Goal: Information Seeking & Learning: Learn about a topic

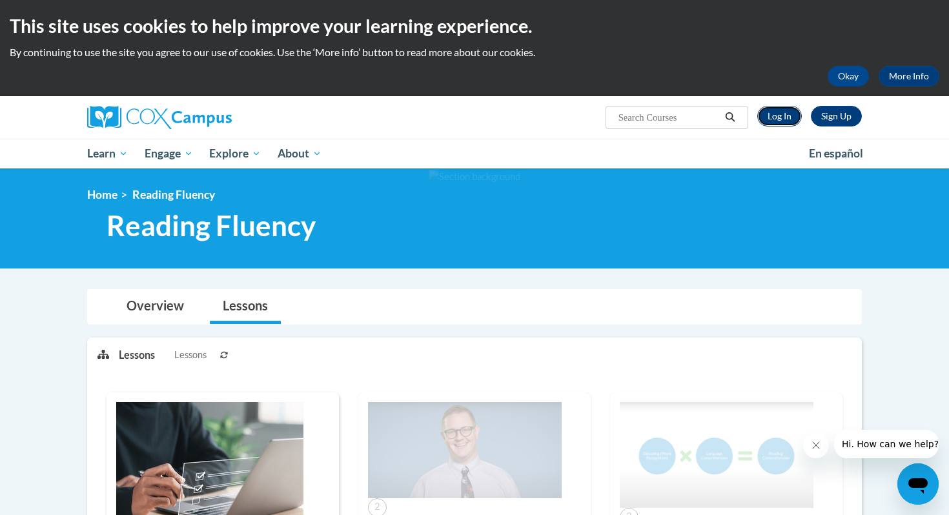
click at [783, 117] on link "Log In" at bounding box center [779, 116] width 45 height 21
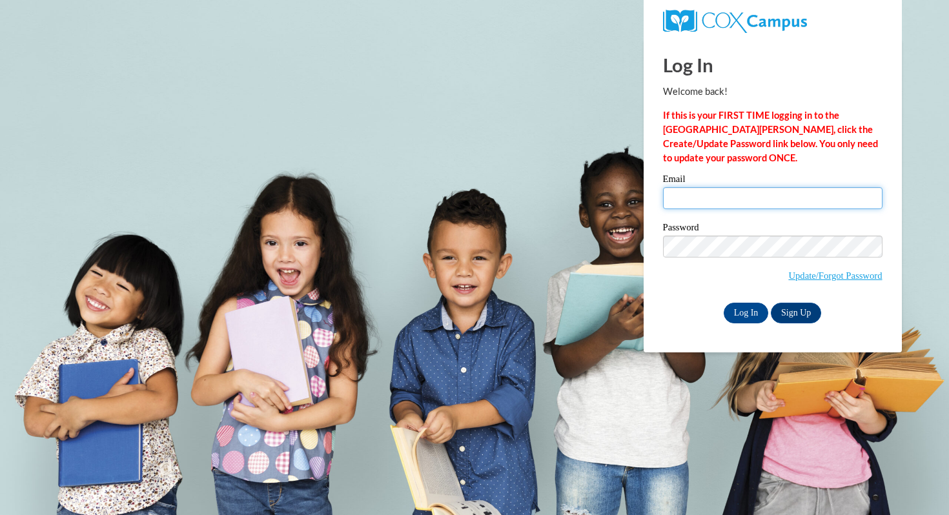
click at [738, 192] on input "Email" at bounding box center [772, 198] width 219 height 22
click at [732, 201] on input "Email" at bounding box center [772, 198] width 219 height 22
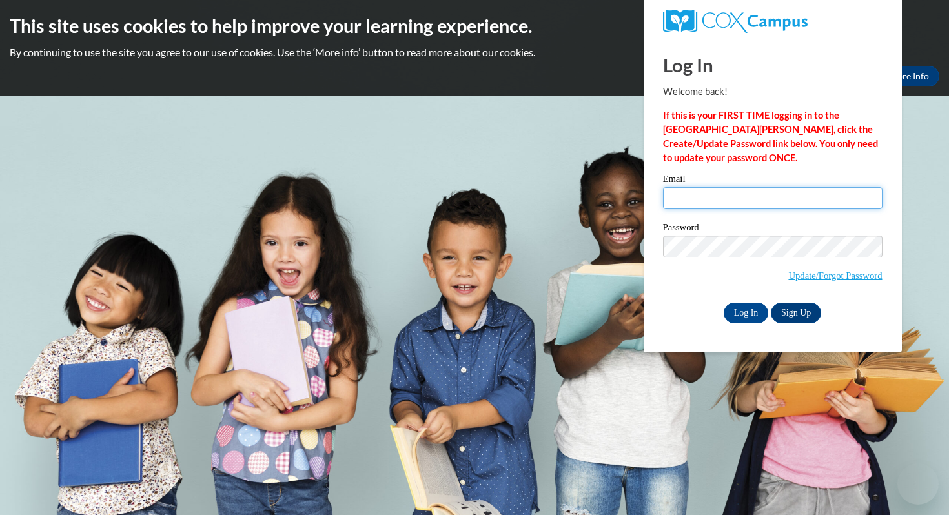
type input "mclark@kippatl.org"
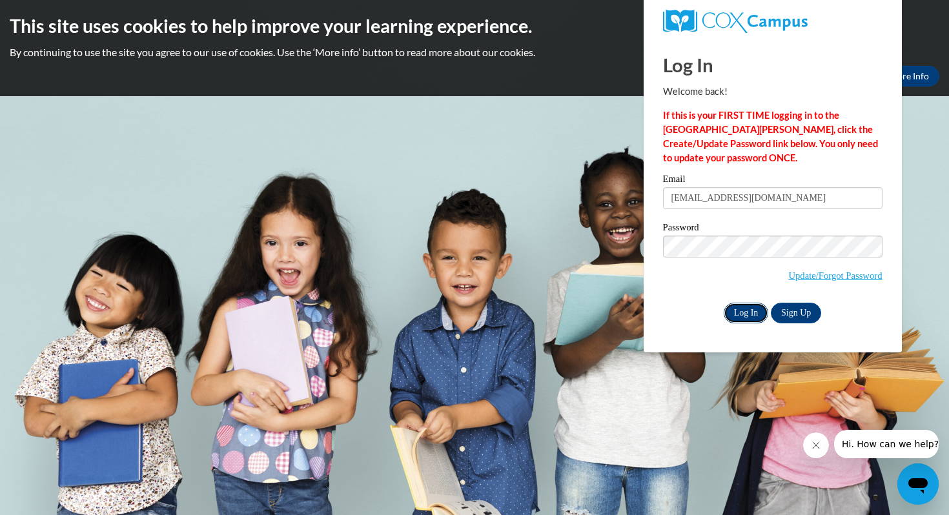
click at [750, 314] on input "Log In" at bounding box center [745, 313] width 45 height 21
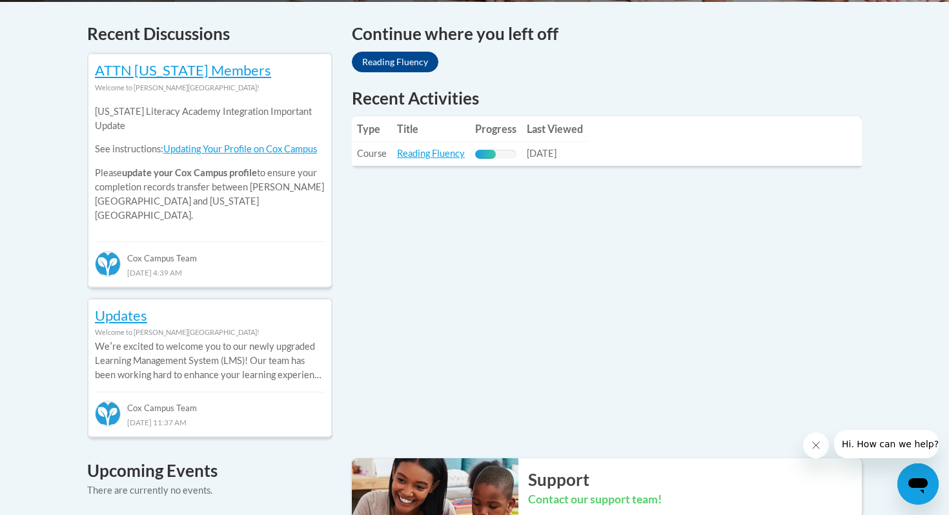
scroll to position [546, 0]
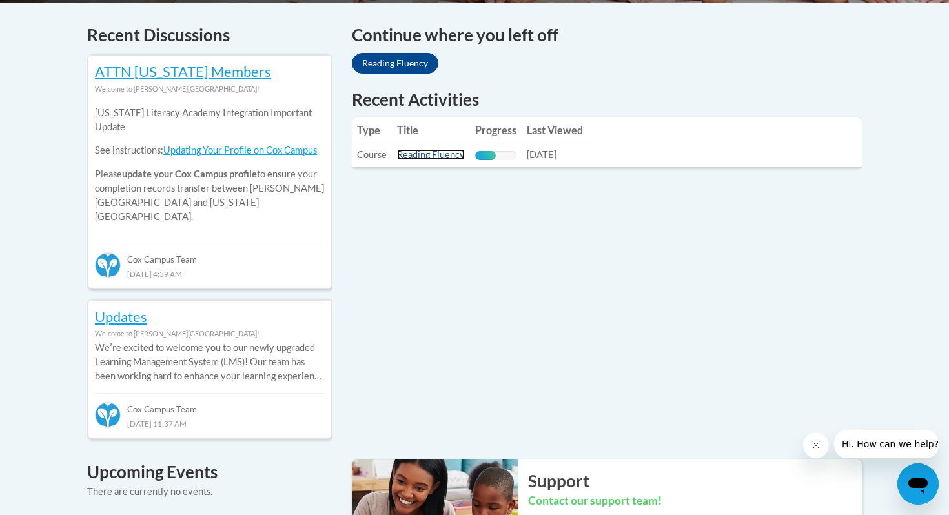
click at [428, 154] on link "Reading Fluency" at bounding box center [431, 154] width 68 height 11
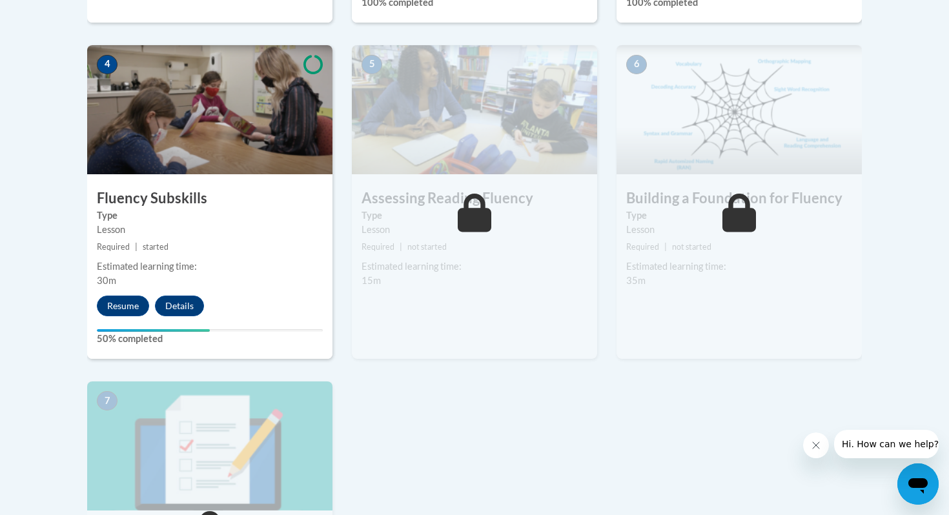
scroll to position [734, 0]
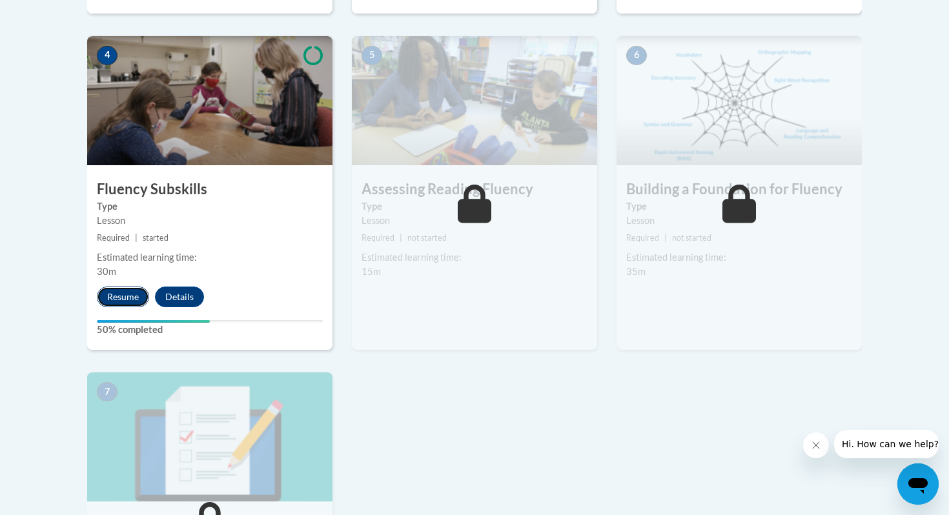
click at [121, 294] on button "Resume" at bounding box center [123, 297] width 52 height 21
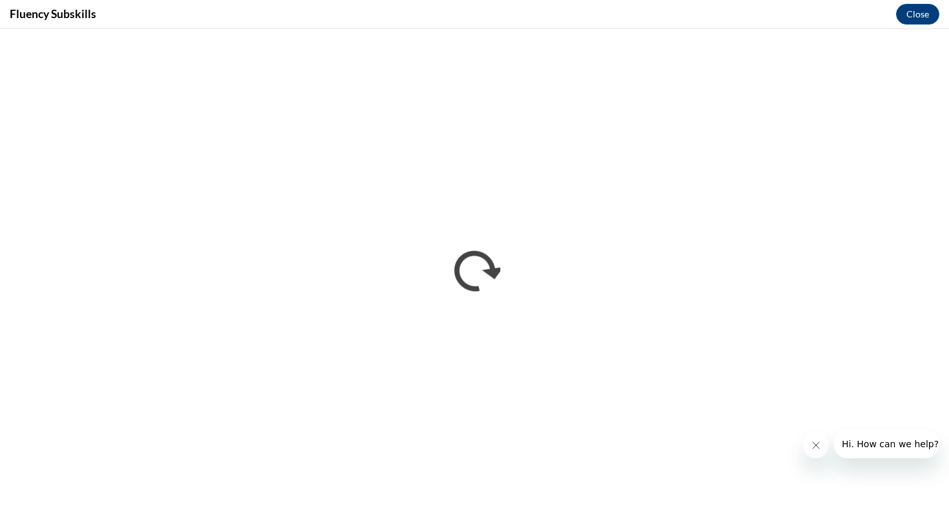
scroll to position [0, 0]
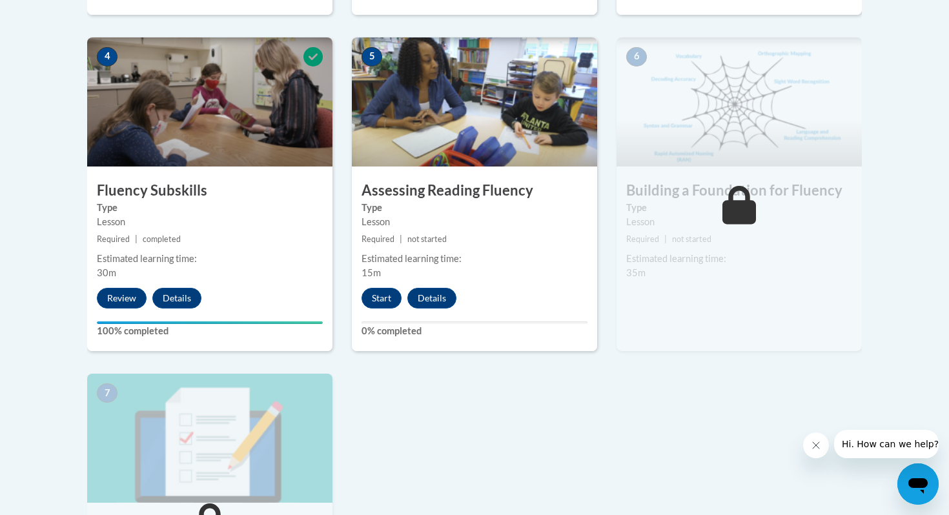
scroll to position [734, 0]
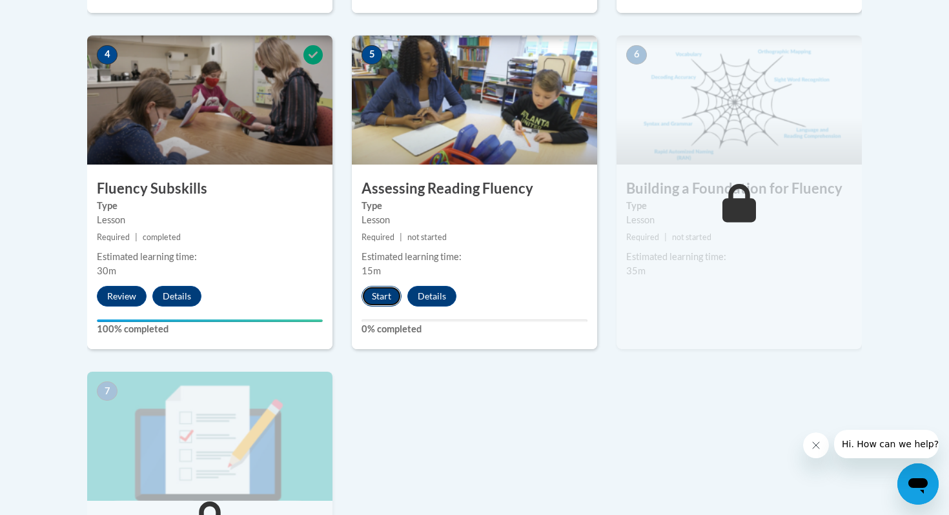
click at [377, 302] on button "Start" at bounding box center [381, 296] width 40 height 21
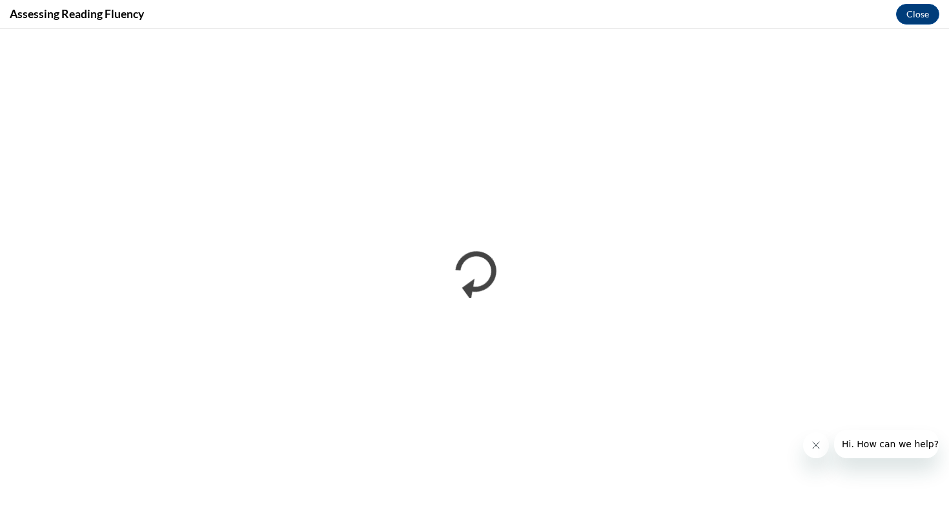
scroll to position [0, 0]
click at [817, 444] on icon "Close message from company" at bounding box center [816, 445] width 10 height 10
click at [83, 3] on div "Assessing Reading Fluency Close" at bounding box center [474, 14] width 949 height 29
